Goal: Information Seeking & Learning: Understand process/instructions

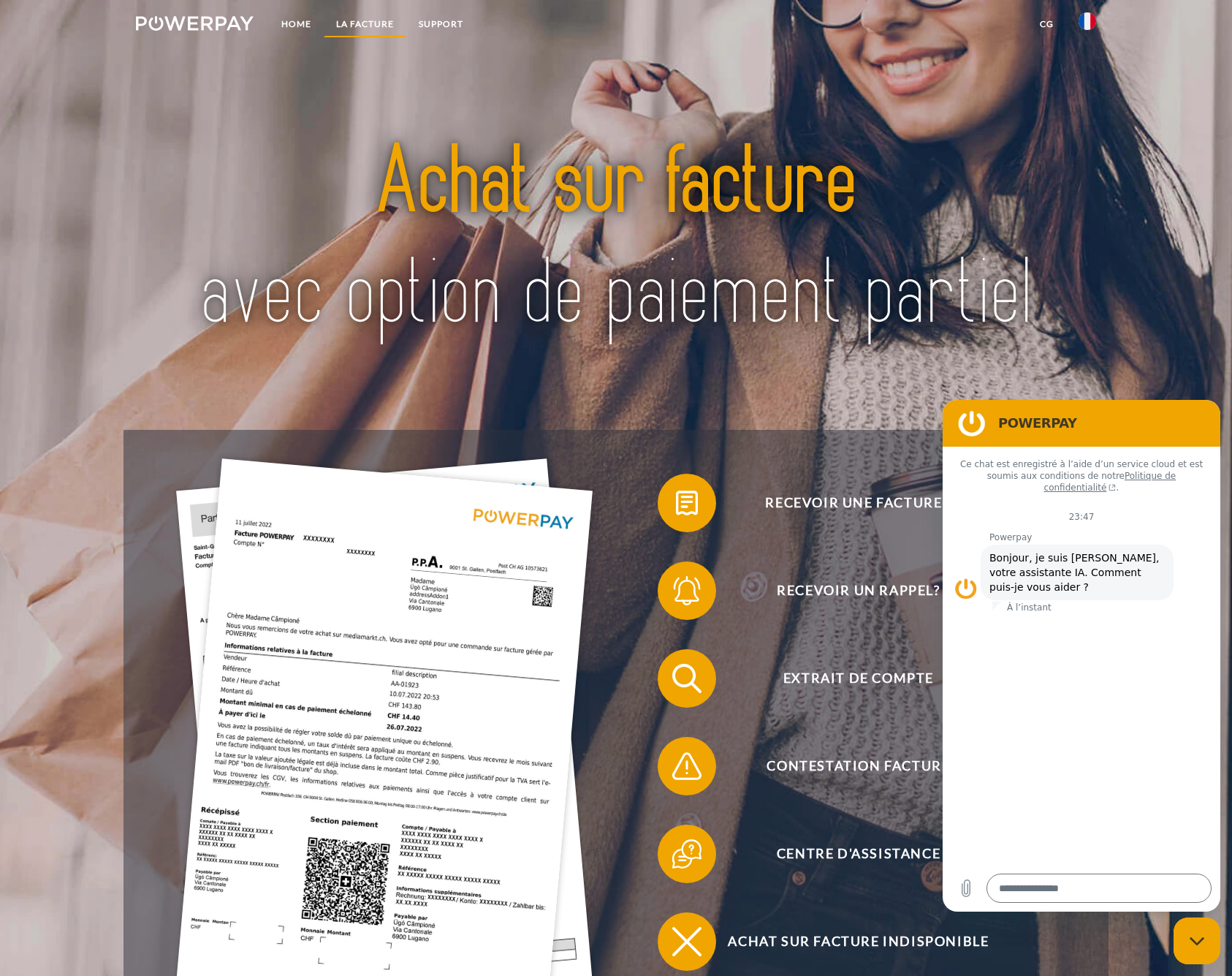
click at [377, 21] on link "LA FACTURE" at bounding box center [365, 23] width 83 height 26
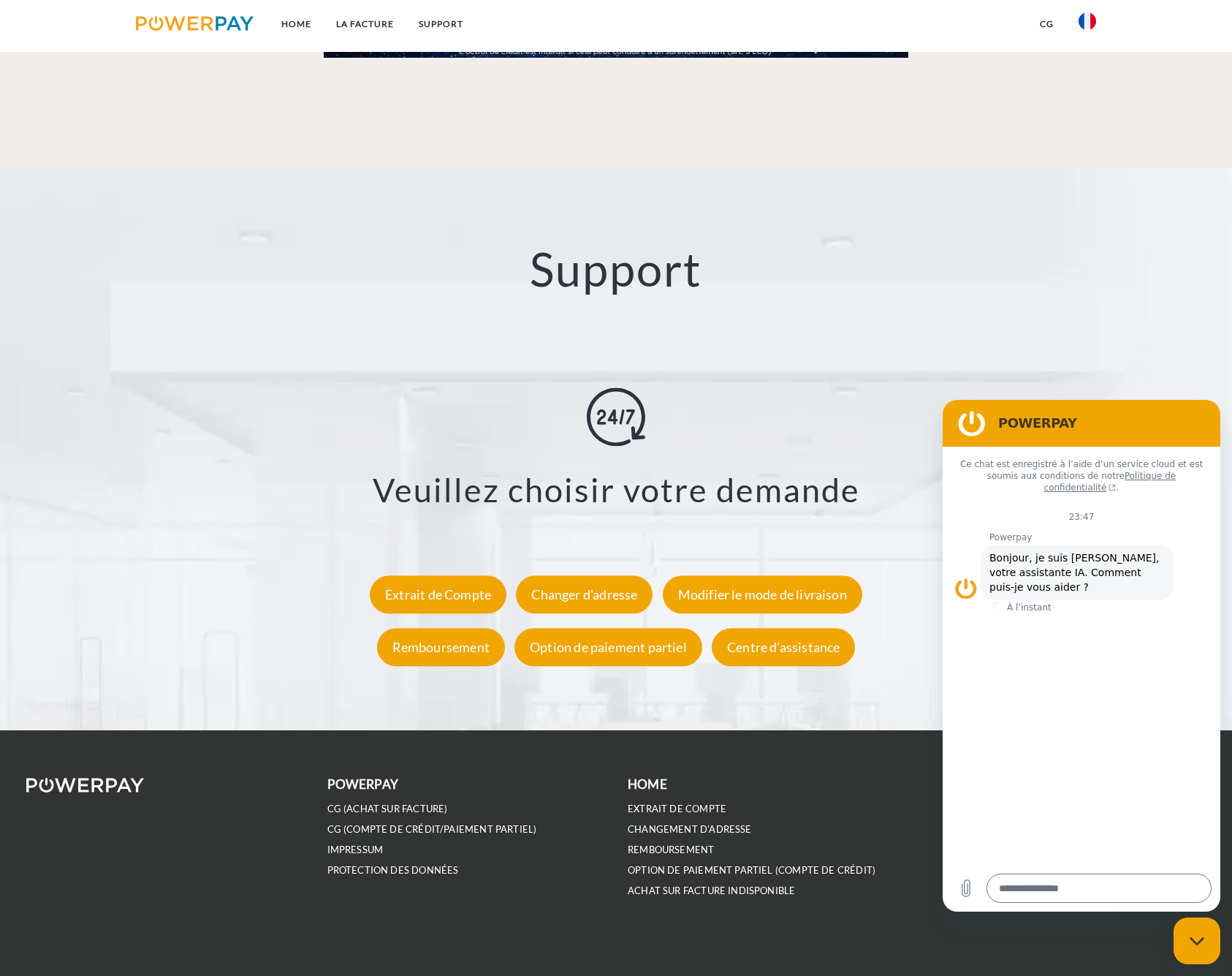
scroll to position [2535, 0]
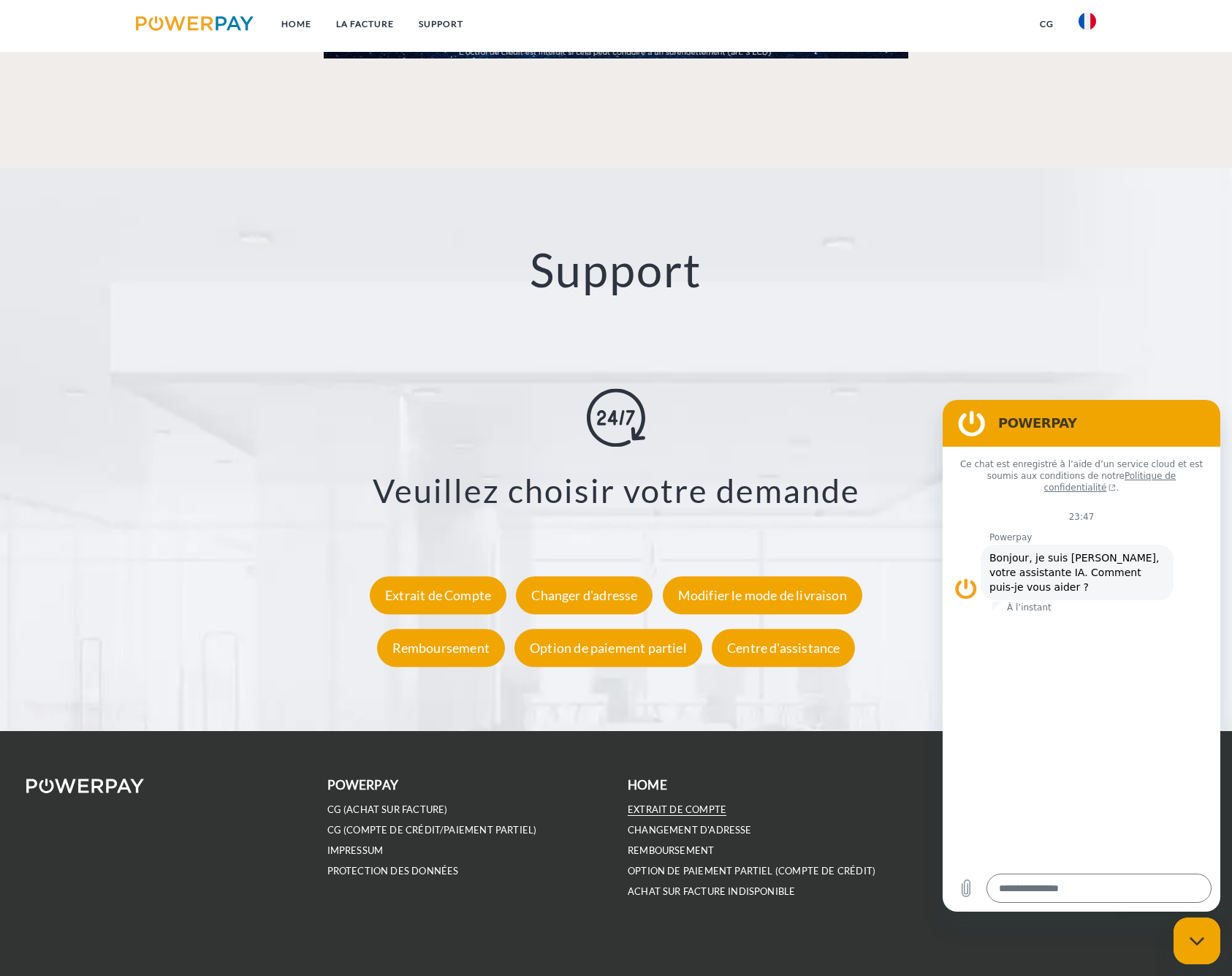
click at [695, 806] on link "EXTRAIT DE COMPTE" at bounding box center [676, 809] width 98 height 13
click at [369, 30] on link "LA FACTURE" at bounding box center [365, 23] width 83 height 26
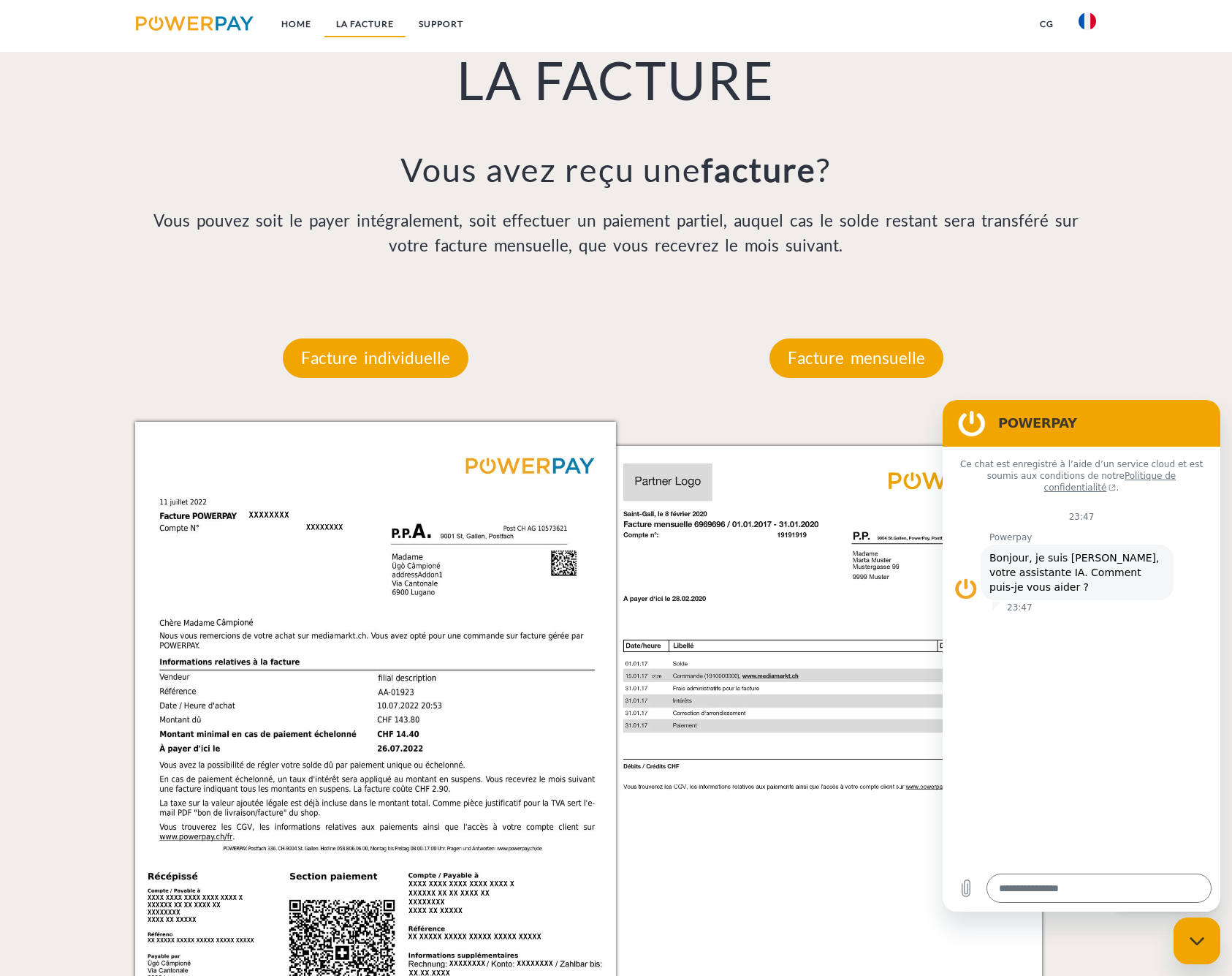
scroll to position [1137, 0]
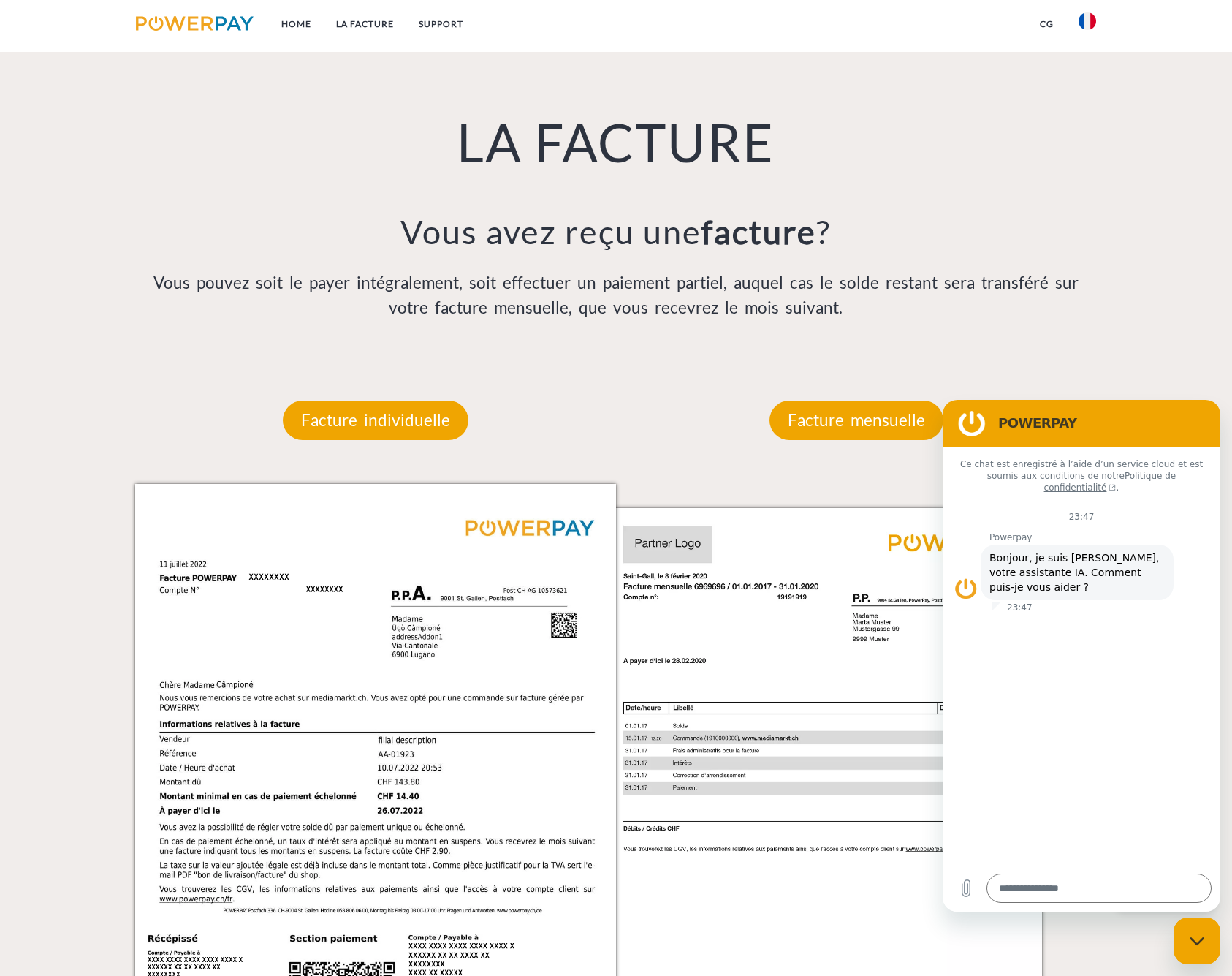
click at [363, 450] on div "Facture individuelle" at bounding box center [375, 419] width 273 height 127
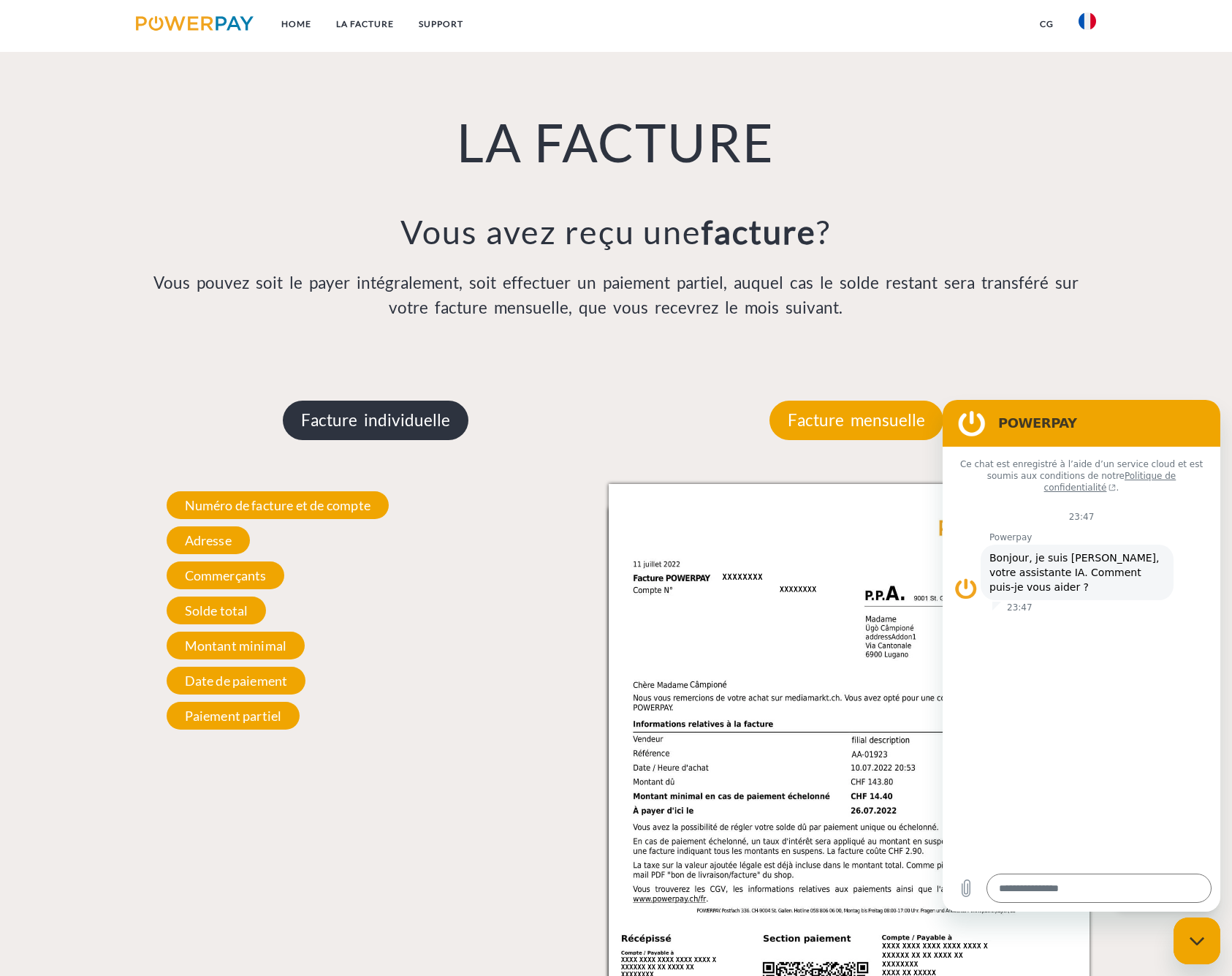
click at [388, 406] on p "Facture individuelle" at bounding box center [376, 420] width 186 height 40
click at [1205, 945] on div "Fermer la fenêtre de messagerie" at bounding box center [1197, 940] width 44 height 44
type textarea "*"
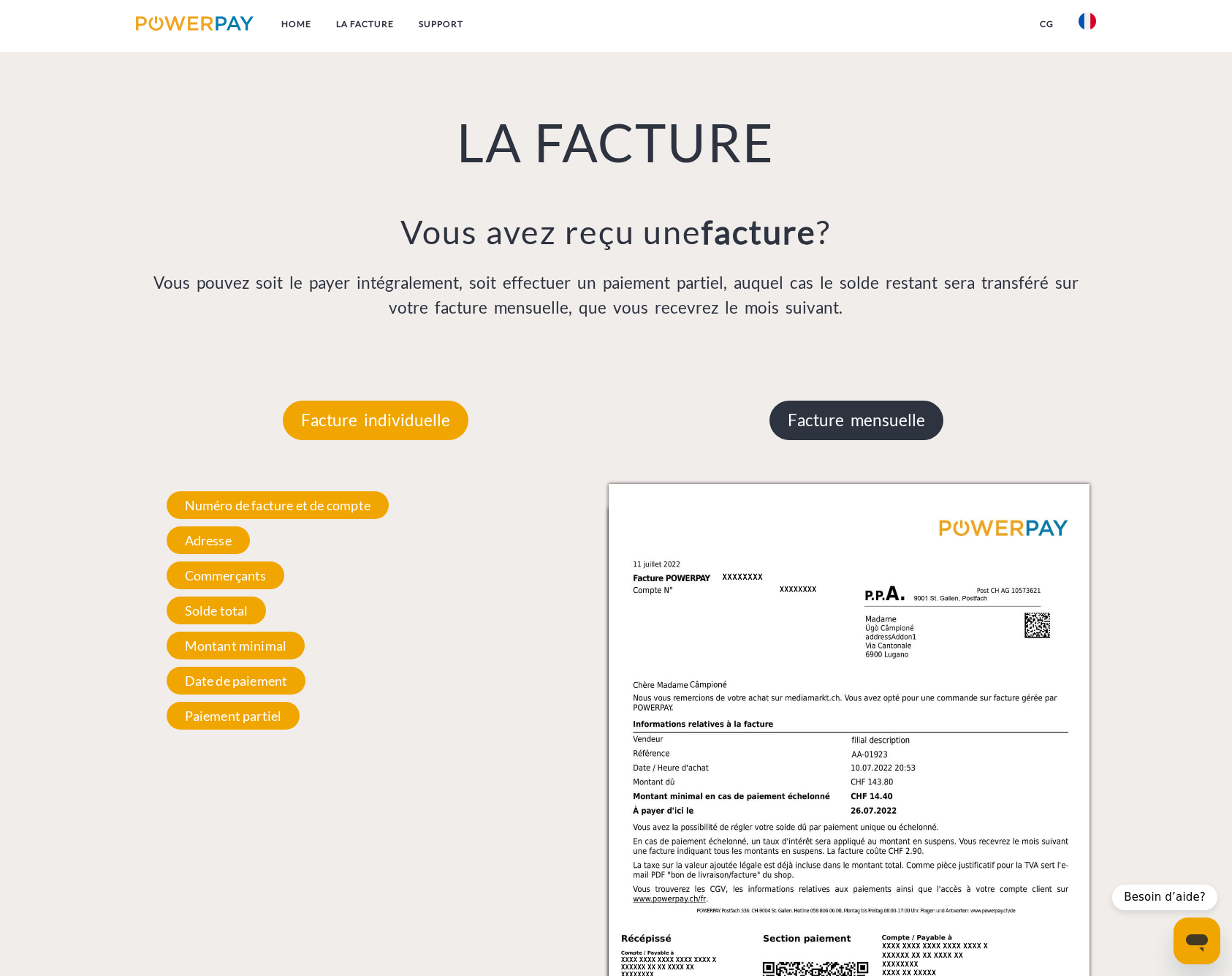
click at [866, 411] on p "Facture mensuelle" at bounding box center [856, 420] width 174 height 40
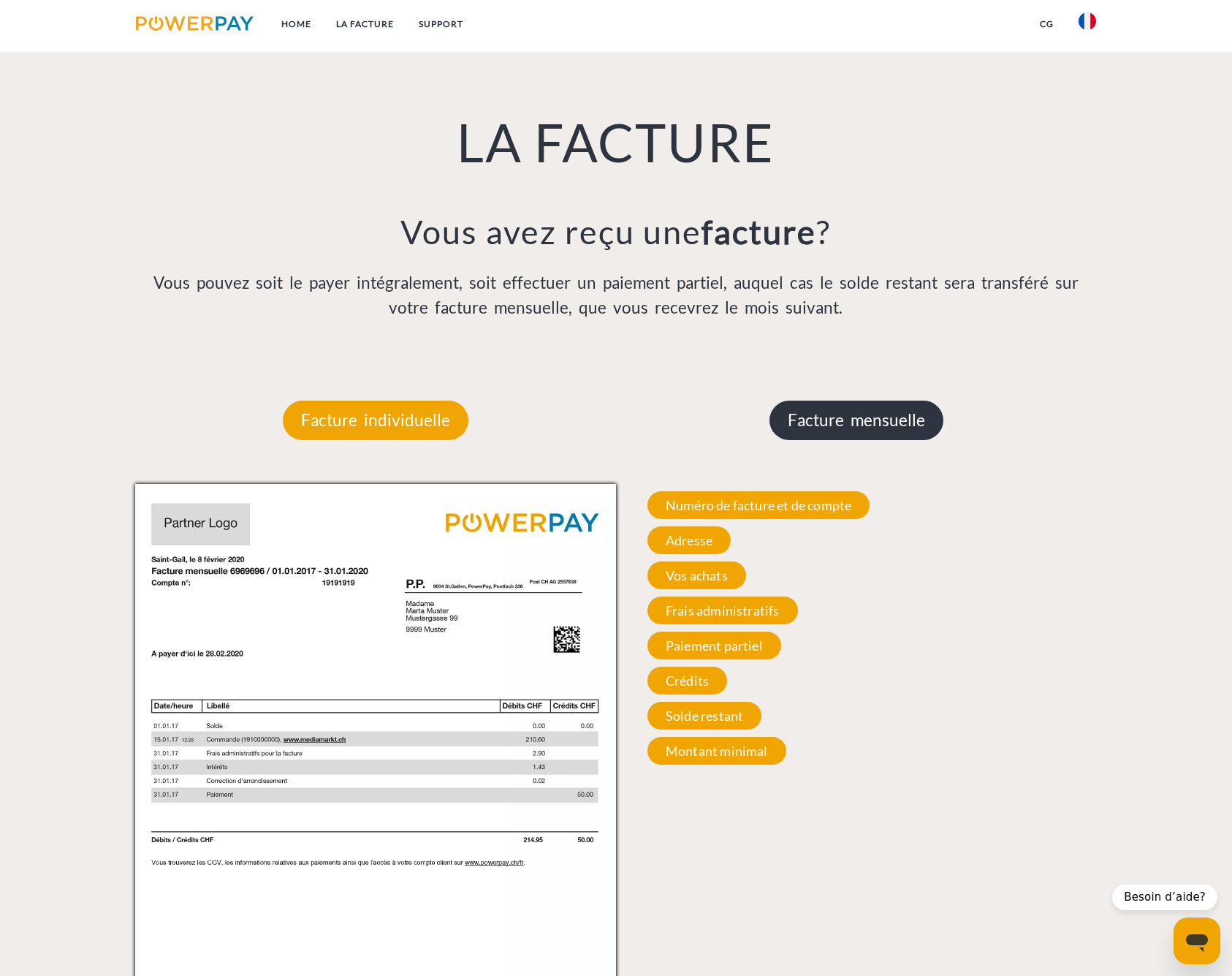
click at [864, 414] on p "Facture mensuelle" at bounding box center [856, 420] width 174 height 40
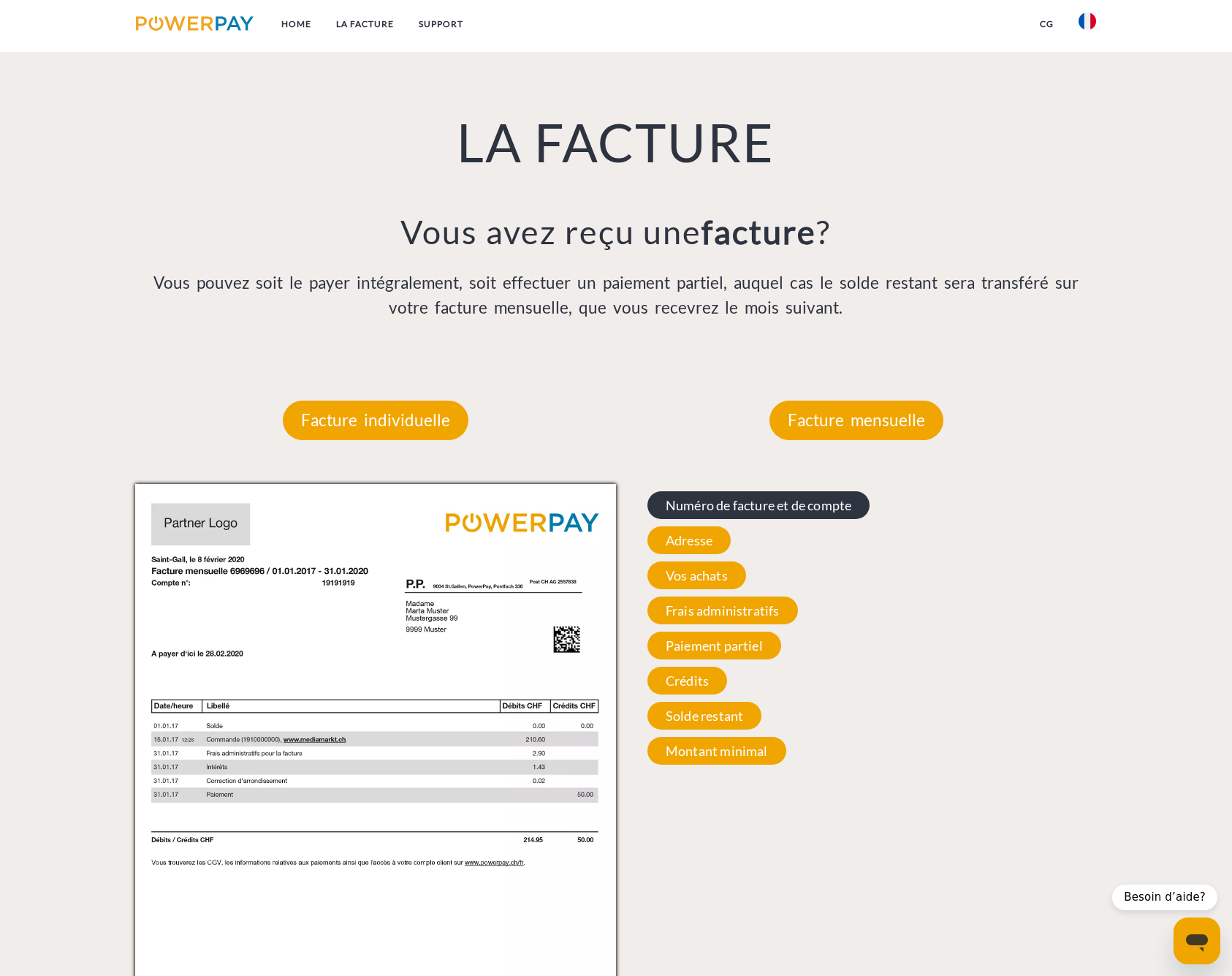
click at [774, 511] on span "Numéro de facture et de compte" at bounding box center [759, 504] width 222 height 28
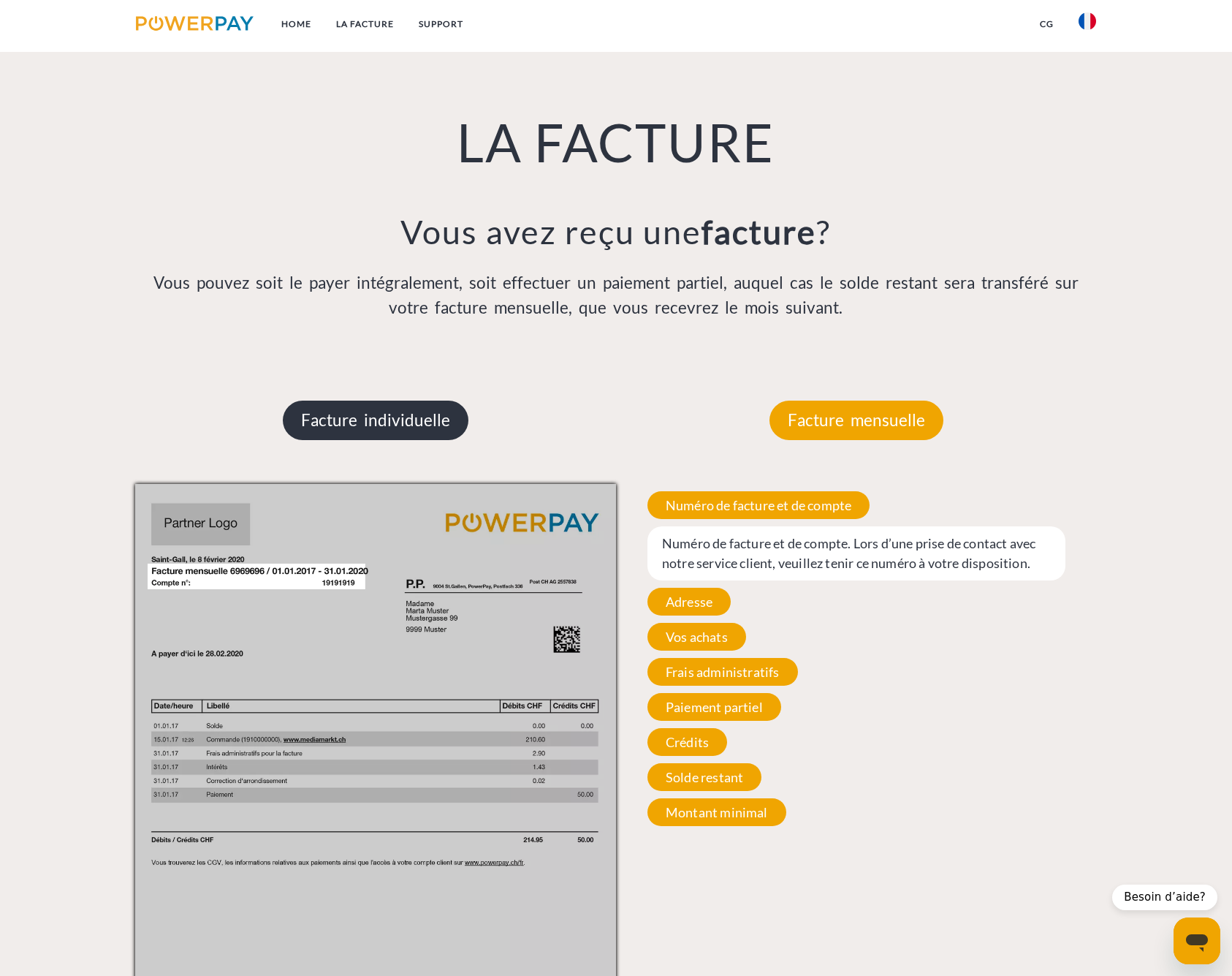
click at [354, 410] on p "Facture individuelle" at bounding box center [376, 420] width 186 height 40
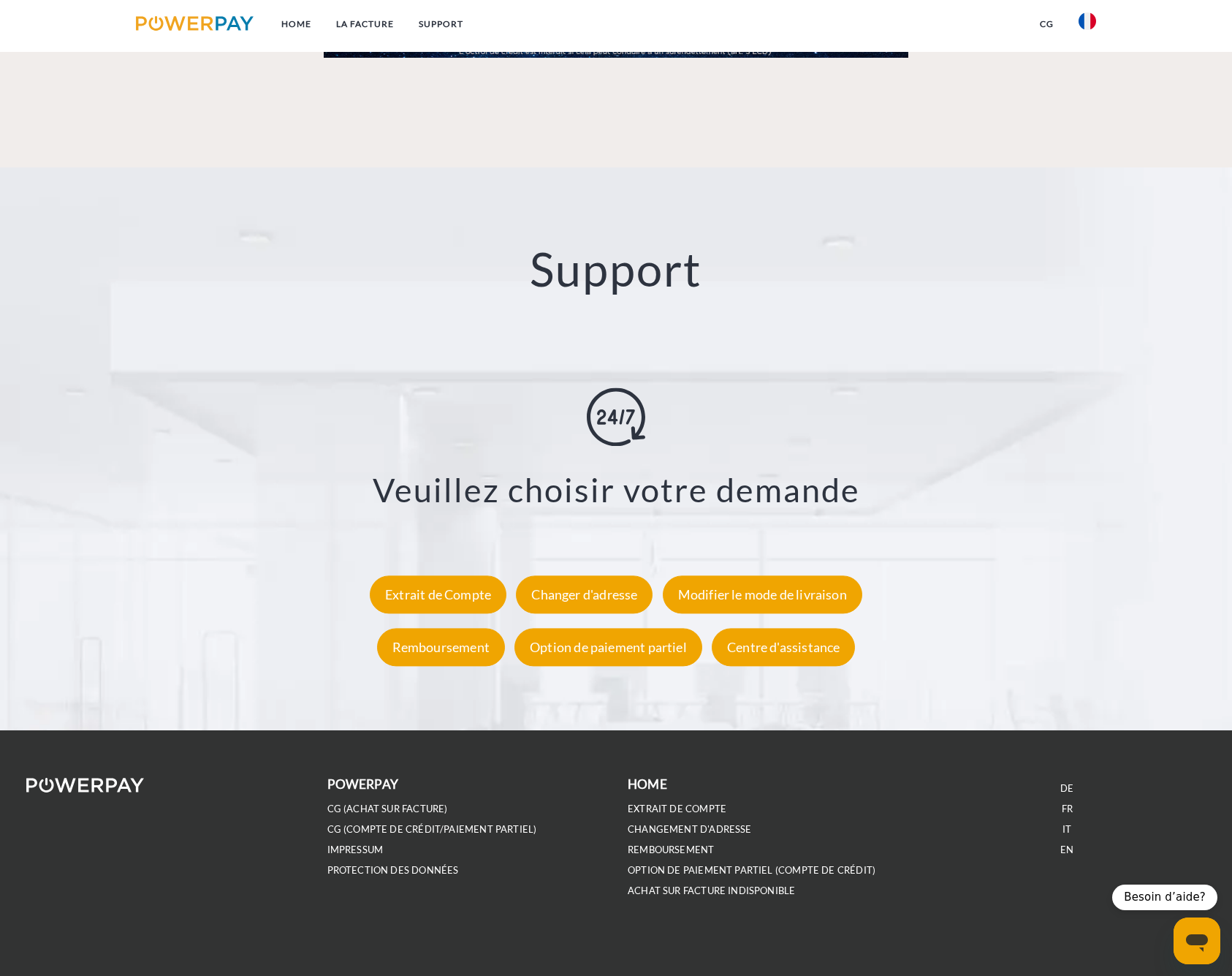
scroll to position [2535, 0]
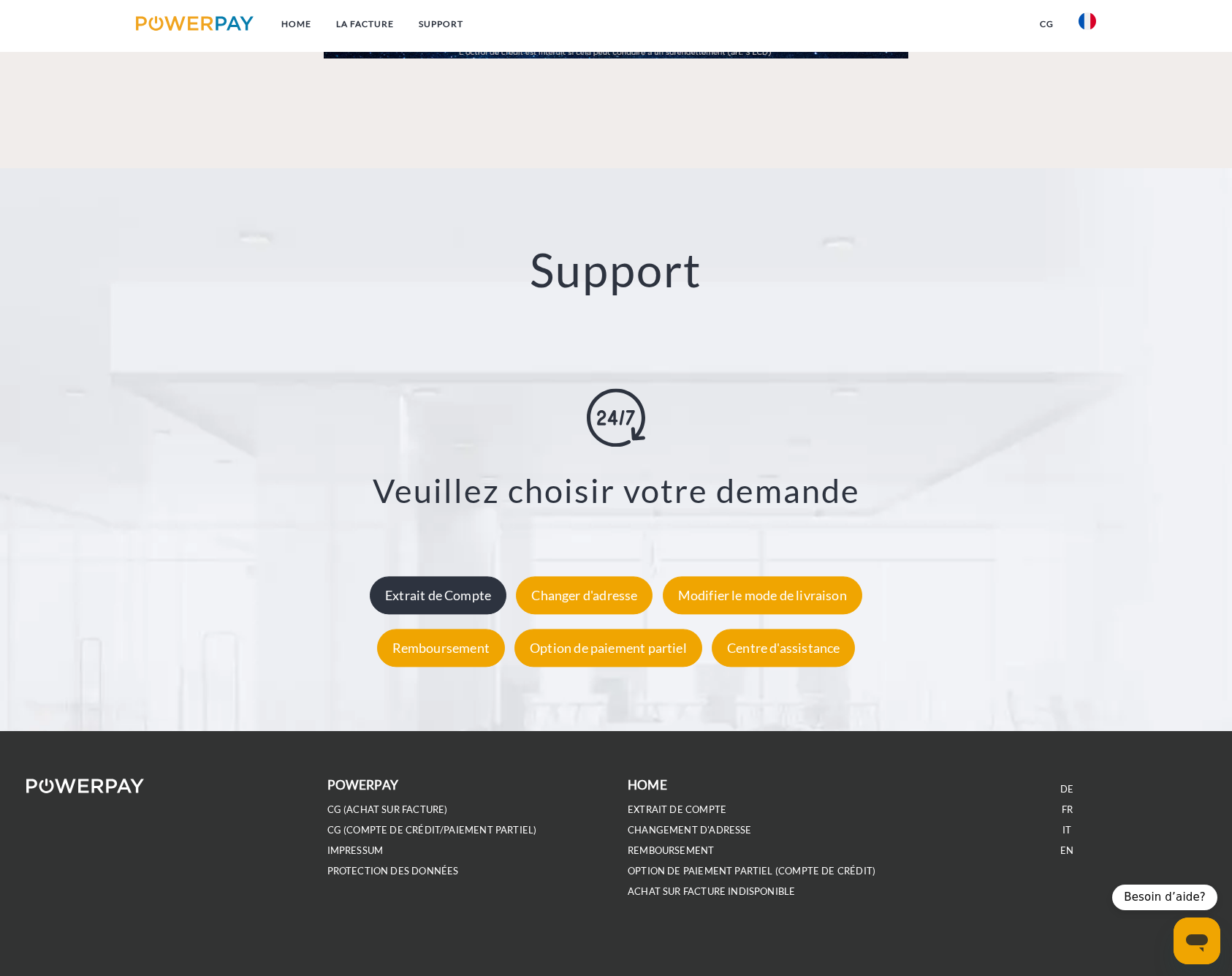
click at [479, 598] on div "Extrait de Compte" at bounding box center [438, 595] width 137 height 38
